Goal: Task Accomplishment & Management: Complete application form

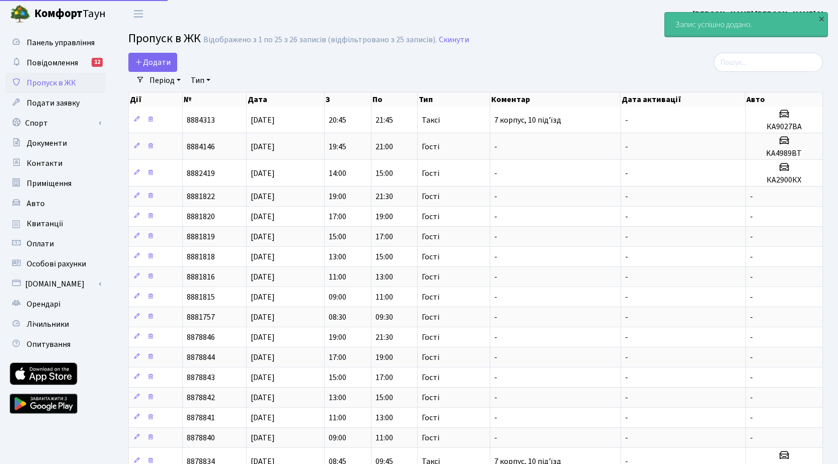
select select "25"
click at [163, 61] on span "Додати" at bounding box center [153, 62] width 36 height 11
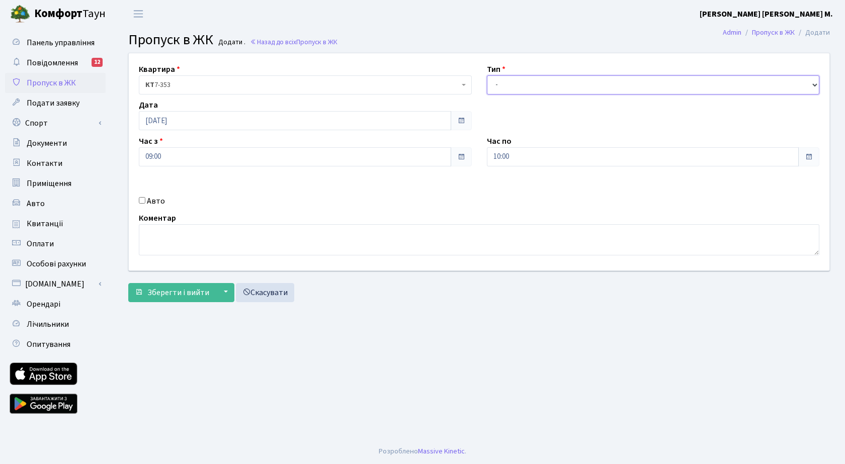
click at [514, 85] on select "- Доставка Таксі Гості Сервіс" at bounding box center [653, 84] width 333 height 19
select select "3"
click at [487, 75] on select "- Доставка Таксі Гості Сервіс" at bounding box center [653, 84] width 333 height 19
click at [184, 296] on span "Зберегти і вийти" at bounding box center [178, 292] width 62 height 11
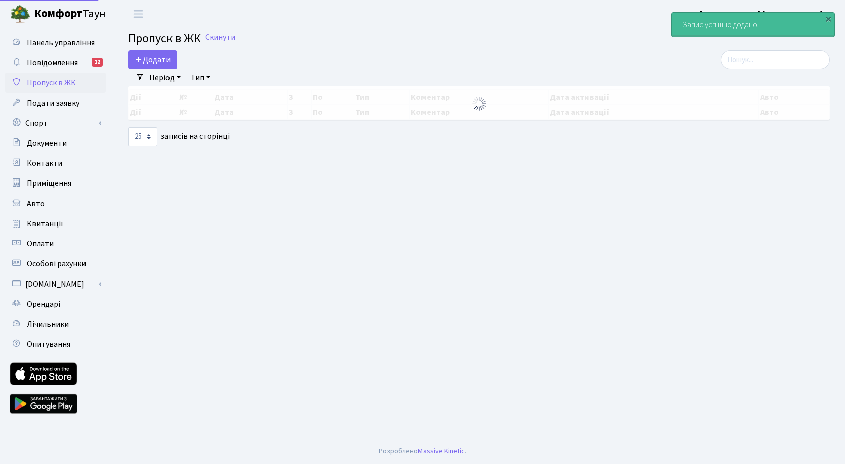
select select "25"
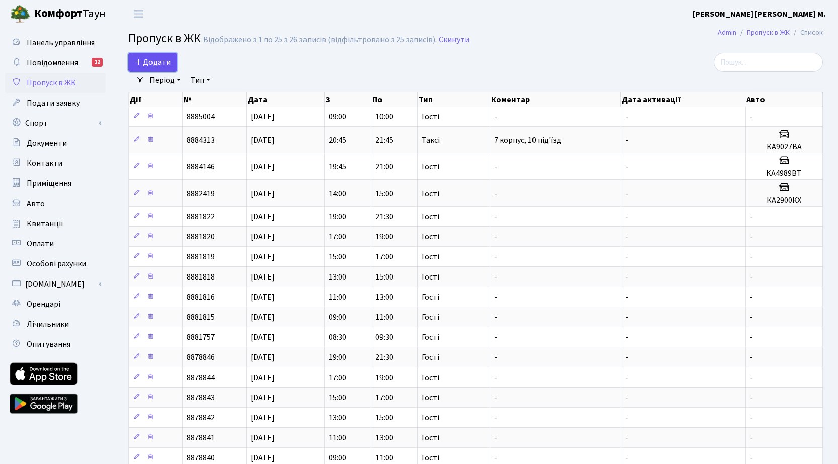
click at [166, 64] on span "Додати" at bounding box center [153, 62] width 36 height 11
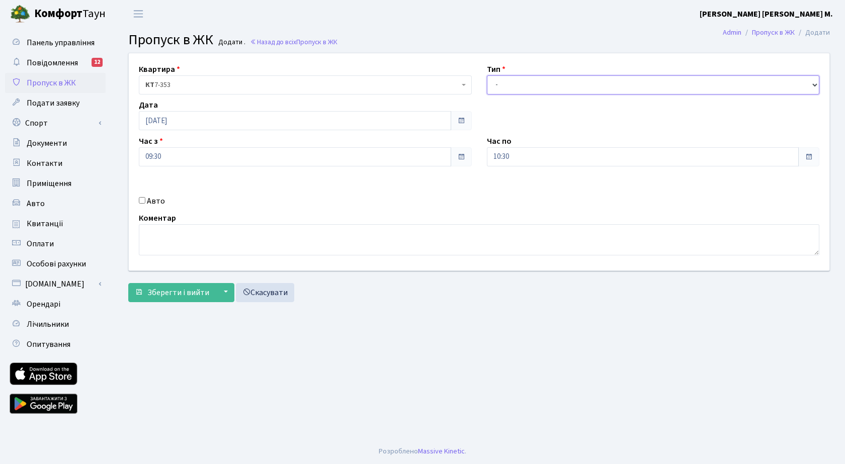
click at [529, 89] on select "- Доставка Таксі Гості Сервіс" at bounding box center [653, 84] width 333 height 19
select select "3"
click at [487, 75] on select "- Доставка Таксі Гості Сервіс" at bounding box center [653, 84] width 333 height 19
click at [194, 291] on span "Зберегти і вийти" at bounding box center [178, 292] width 62 height 11
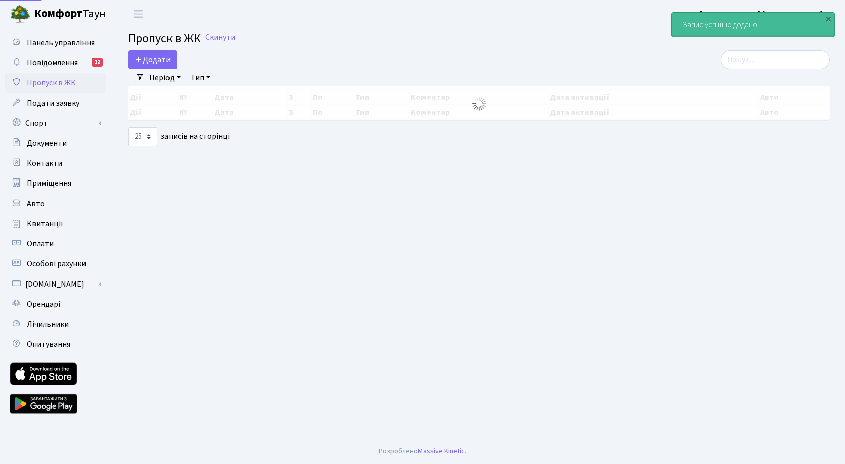
select select "25"
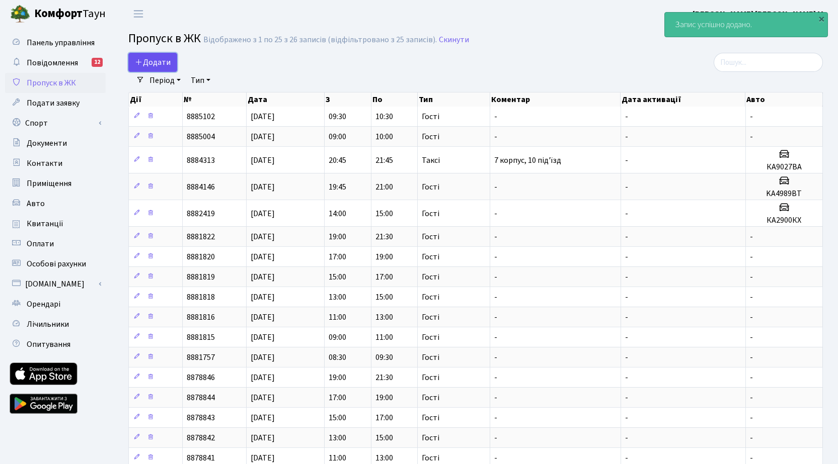
click at [166, 63] on span "Додати" at bounding box center [153, 62] width 36 height 11
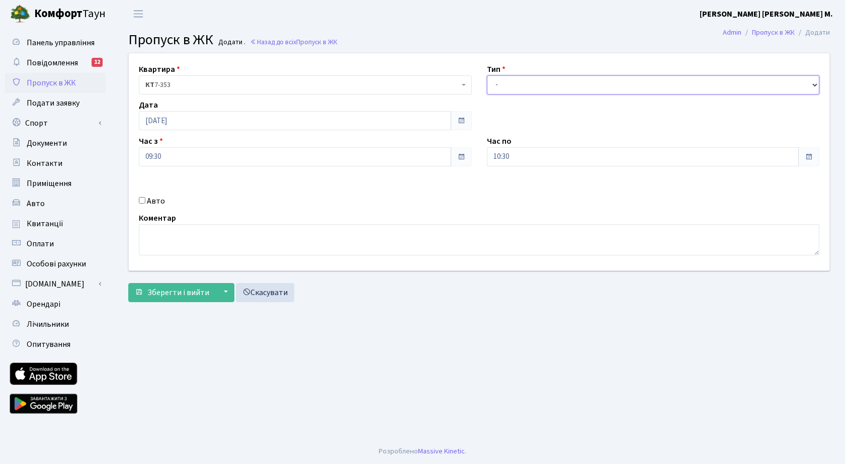
click at [531, 81] on select "- Доставка Таксі Гості Сервіс" at bounding box center [653, 84] width 333 height 19
select select "3"
click at [487, 75] on select "- Доставка Таксі Гості Сервіс" at bounding box center [653, 84] width 333 height 19
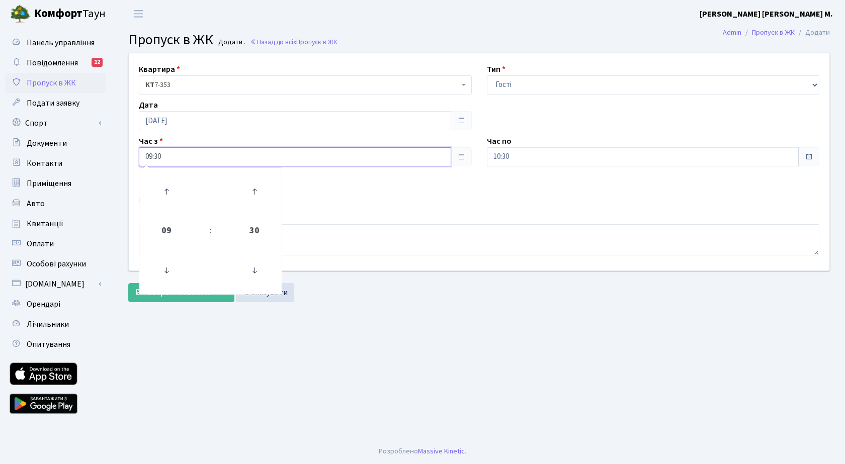
click at [210, 153] on input "09:30" at bounding box center [295, 156] width 312 height 19
click at [169, 183] on icon at bounding box center [166, 191] width 27 height 27
type input "10:30"
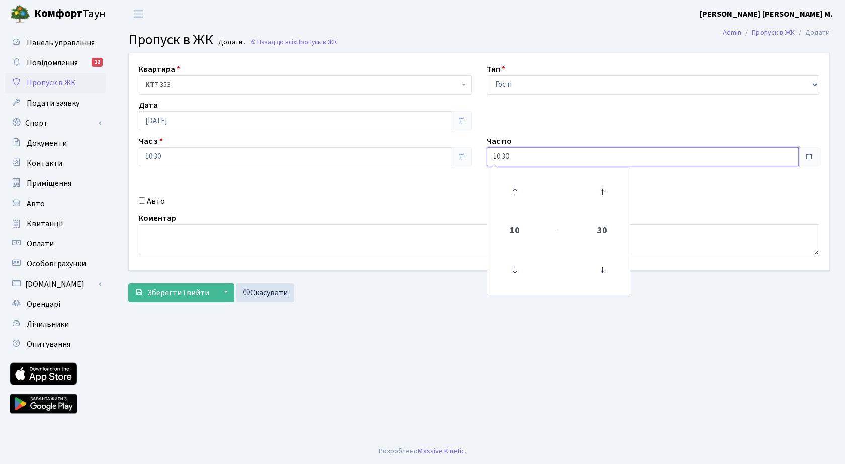
click at [541, 160] on input "10:30" at bounding box center [643, 156] width 312 height 19
click at [517, 191] on icon at bounding box center [514, 191] width 27 height 27
type input "11:30"
click at [164, 292] on span "Зберегти і вийти" at bounding box center [178, 292] width 62 height 11
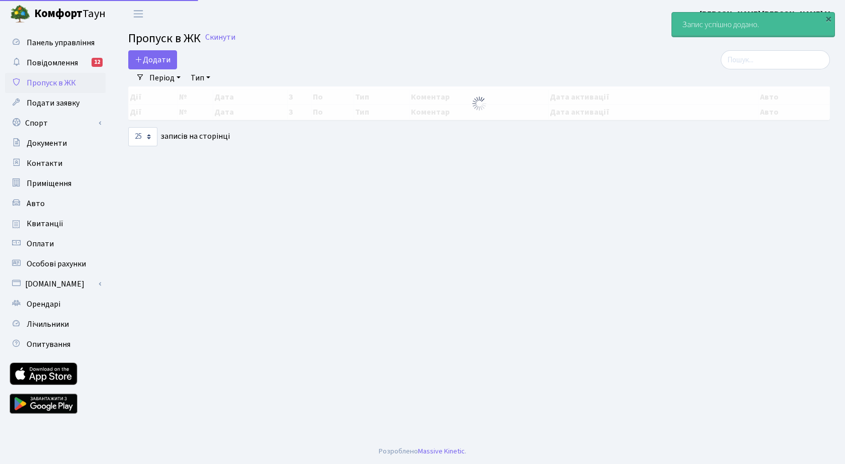
select select "25"
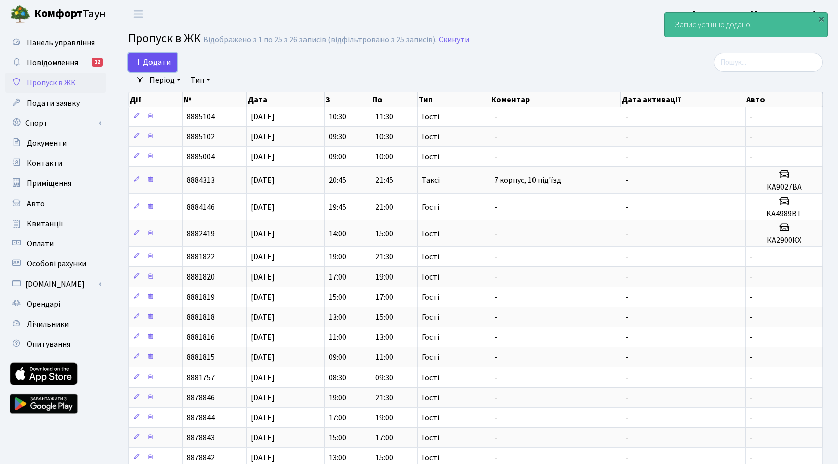
click at [155, 59] on span "Додати" at bounding box center [153, 62] width 36 height 11
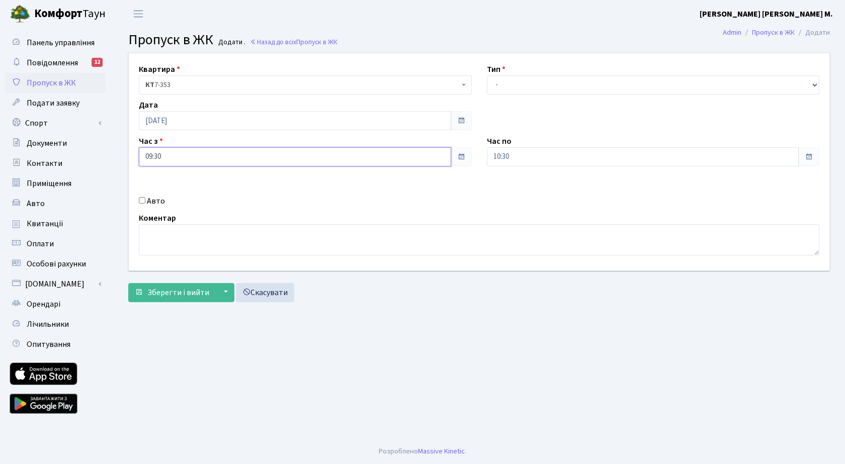
click at [189, 154] on input "09:30" at bounding box center [295, 156] width 312 height 19
click at [167, 189] on icon at bounding box center [166, 191] width 27 height 27
type input "11:30"
click at [557, 159] on input "10:30" at bounding box center [643, 156] width 312 height 19
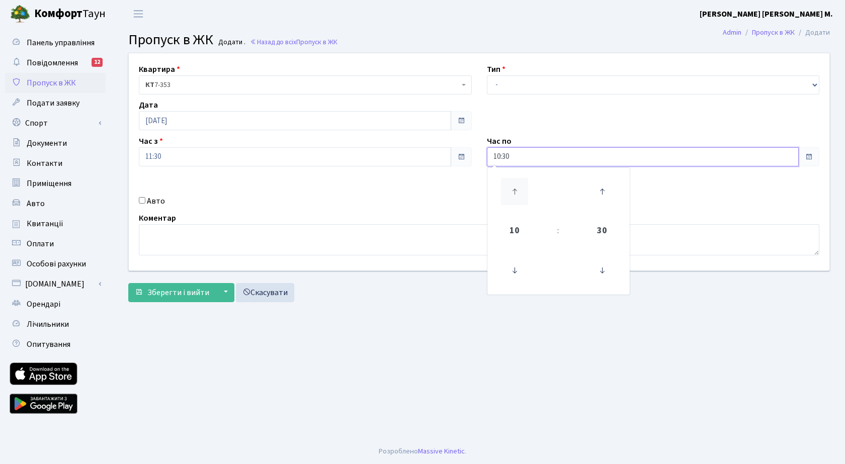
click at [513, 190] on icon at bounding box center [514, 191] width 27 height 27
type input "12:30"
click at [534, 82] on select "- Доставка Таксі Гості Сервіс" at bounding box center [653, 84] width 333 height 19
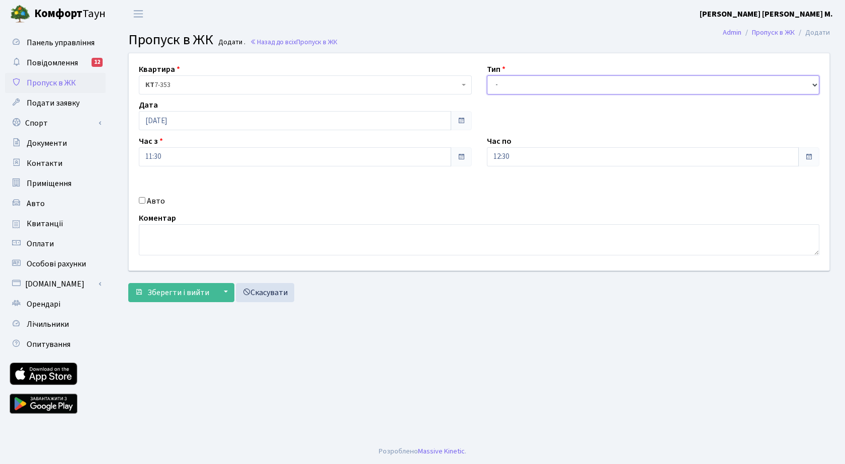
select select "3"
click at [487, 75] on select "- Доставка Таксі Гості Сервіс" at bounding box center [653, 84] width 333 height 19
click at [177, 296] on span "Зберегти і вийти" at bounding box center [178, 292] width 62 height 11
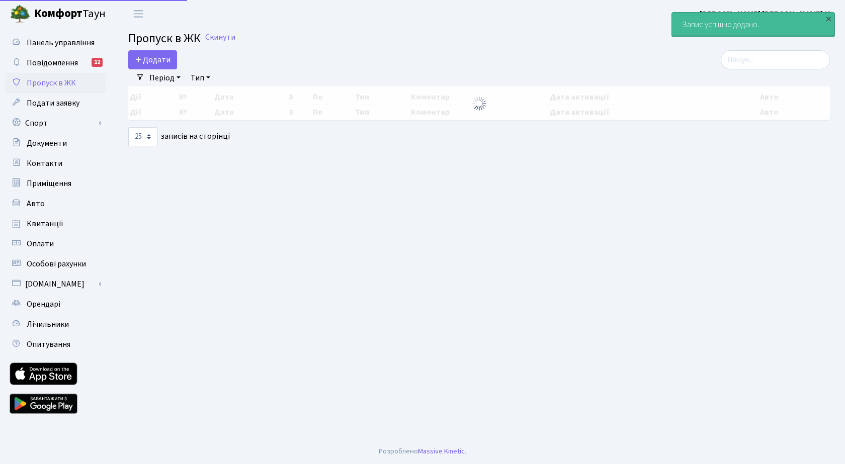
select select "25"
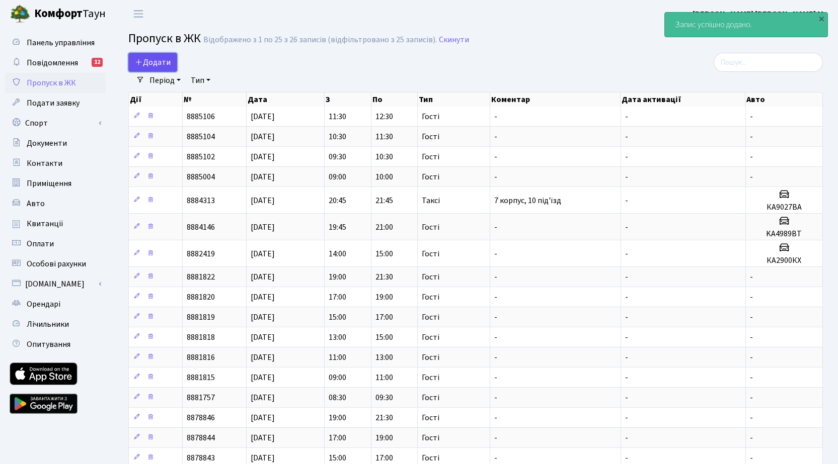
click at [155, 57] on span "Додати" at bounding box center [153, 62] width 36 height 11
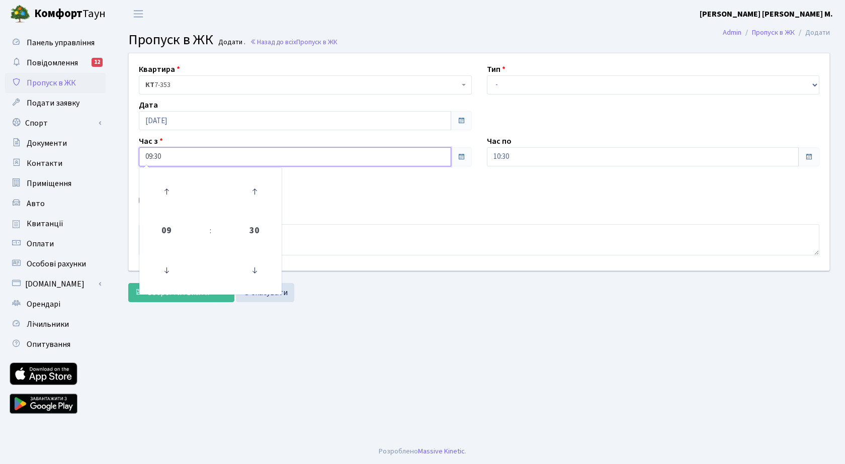
click at [191, 158] on input "09:30" at bounding box center [295, 156] width 312 height 19
click at [171, 186] on icon at bounding box center [166, 191] width 27 height 27
click at [175, 191] on icon at bounding box center [166, 191] width 27 height 27
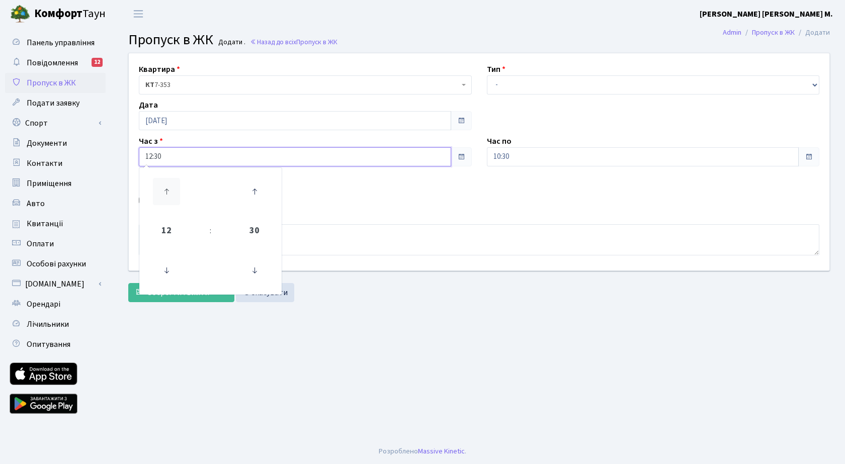
type input "13:30"
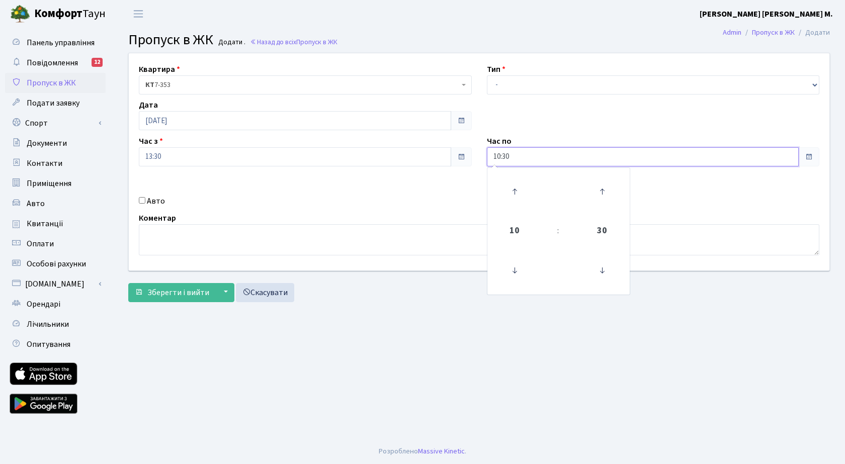
click at [572, 162] on input "10:30" at bounding box center [643, 156] width 312 height 19
click at [520, 191] on icon at bounding box center [514, 191] width 27 height 27
click at [519, 190] on icon at bounding box center [514, 191] width 27 height 27
click at [514, 195] on icon at bounding box center [514, 191] width 27 height 27
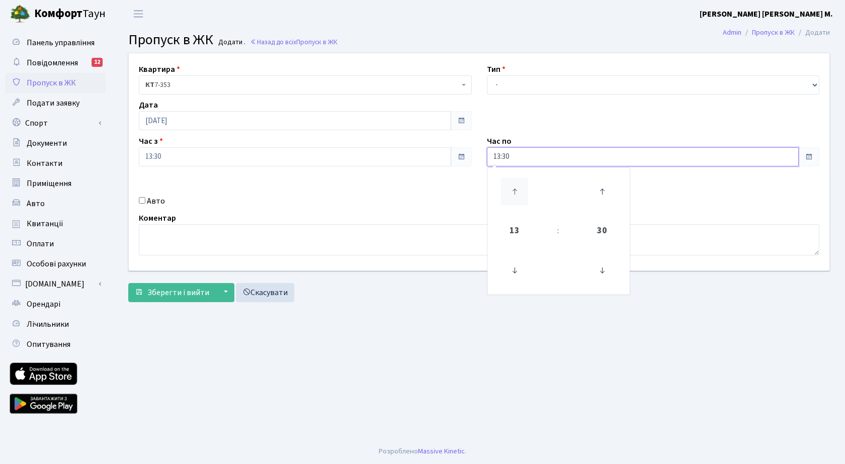
type input "14:30"
click at [518, 87] on select "- Доставка Таксі Гості Сервіс" at bounding box center [653, 84] width 333 height 19
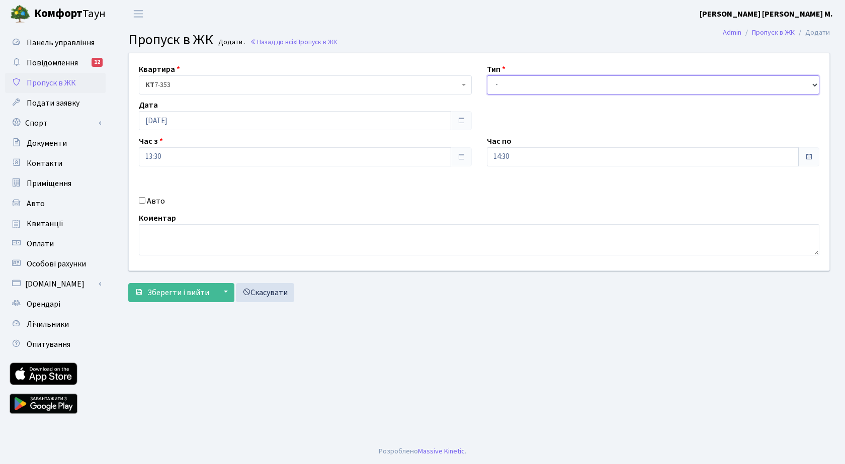
select select "3"
click at [487, 75] on select "- Доставка Таксі Гості Сервіс" at bounding box center [653, 84] width 333 height 19
click at [168, 296] on span "Зберегти і вийти" at bounding box center [178, 292] width 62 height 11
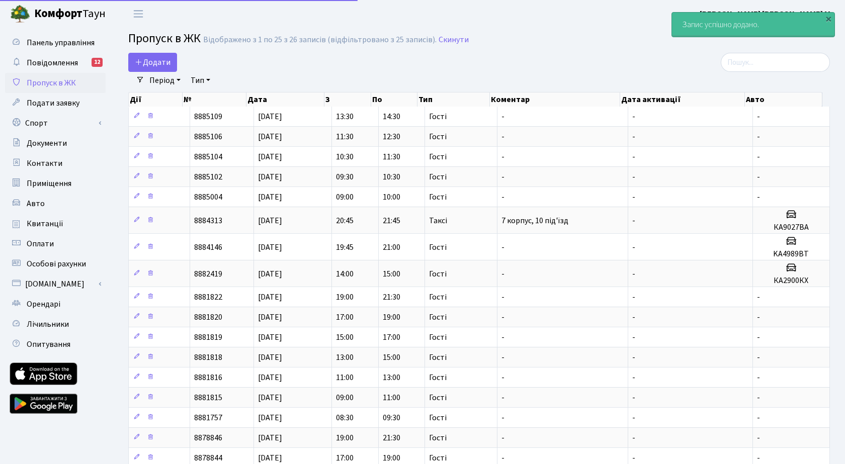
select select "25"
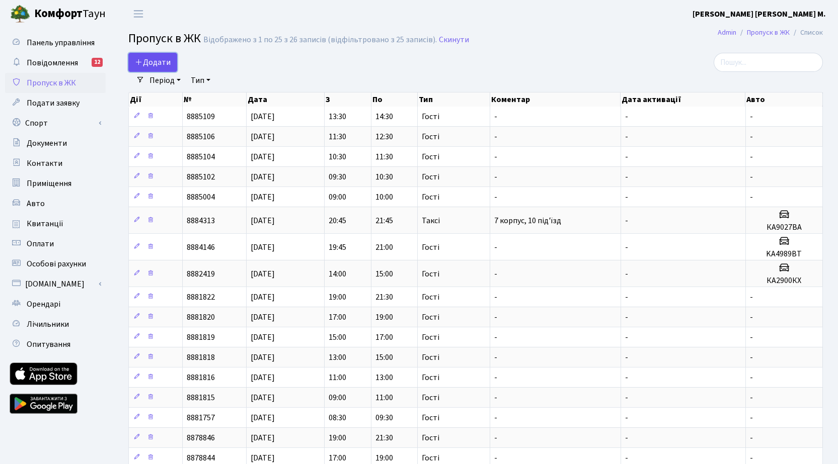
click at [150, 58] on span "Додати" at bounding box center [153, 62] width 36 height 11
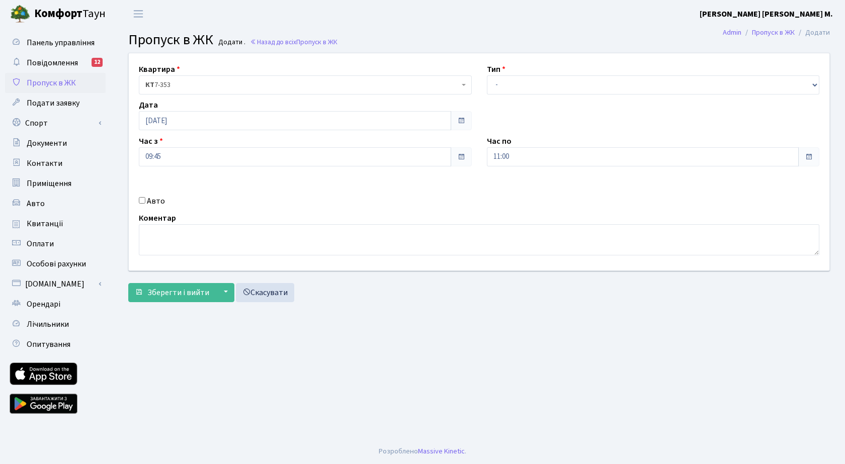
drag, startPoint x: 143, startPoint y: 199, endPoint x: 152, endPoint y: 196, distance: 8.9
click at [144, 199] on input "Авто" at bounding box center [142, 200] width 7 height 7
checkbox input "true"
click at [546, 81] on select "- Доставка Таксі Гості Сервіс" at bounding box center [653, 84] width 333 height 19
select select "2"
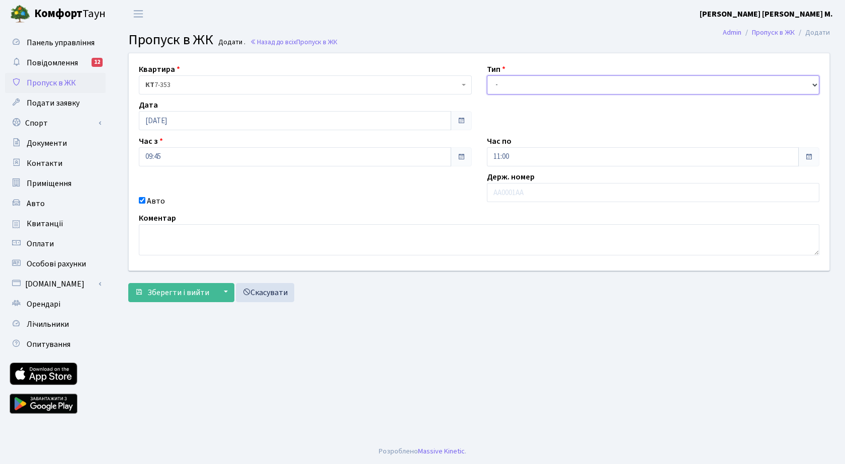
click at [487, 75] on select "- Доставка Таксі Гості Сервіс" at bounding box center [653, 84] width 333 height 19
paste input "KA5636EX"
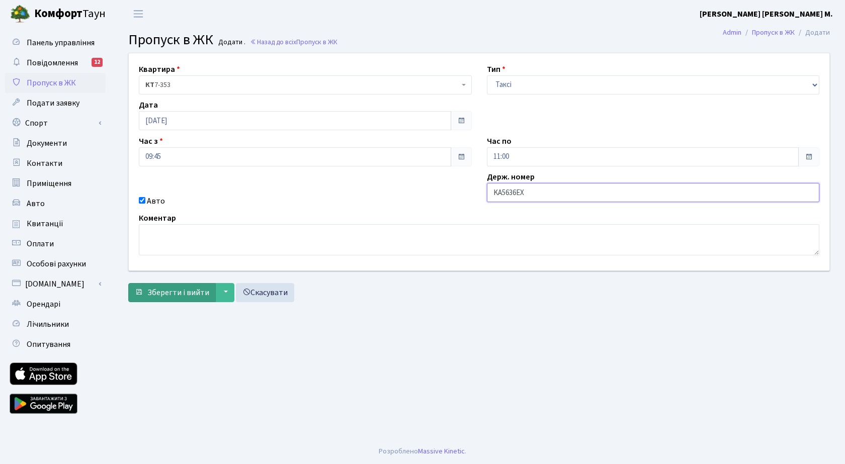
type input "KA5636EX"
click at [190, 294] on span "Зберегти і вийти" at bounding box center [178, 292] width 62 height 11
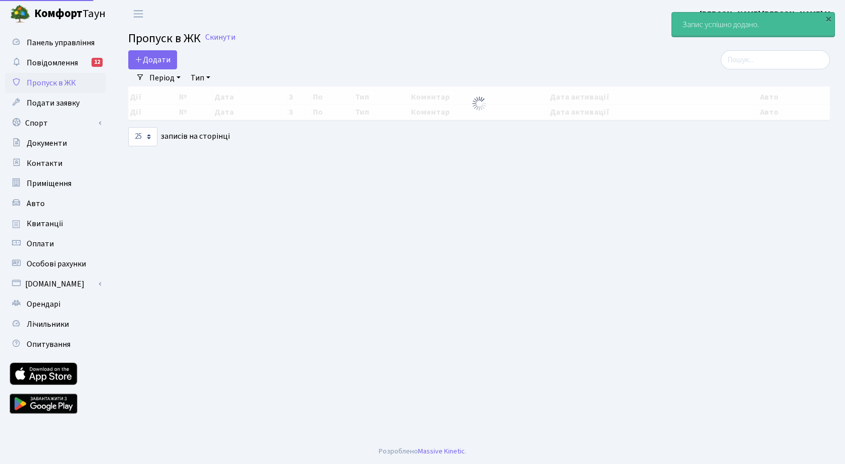
select select "25"
